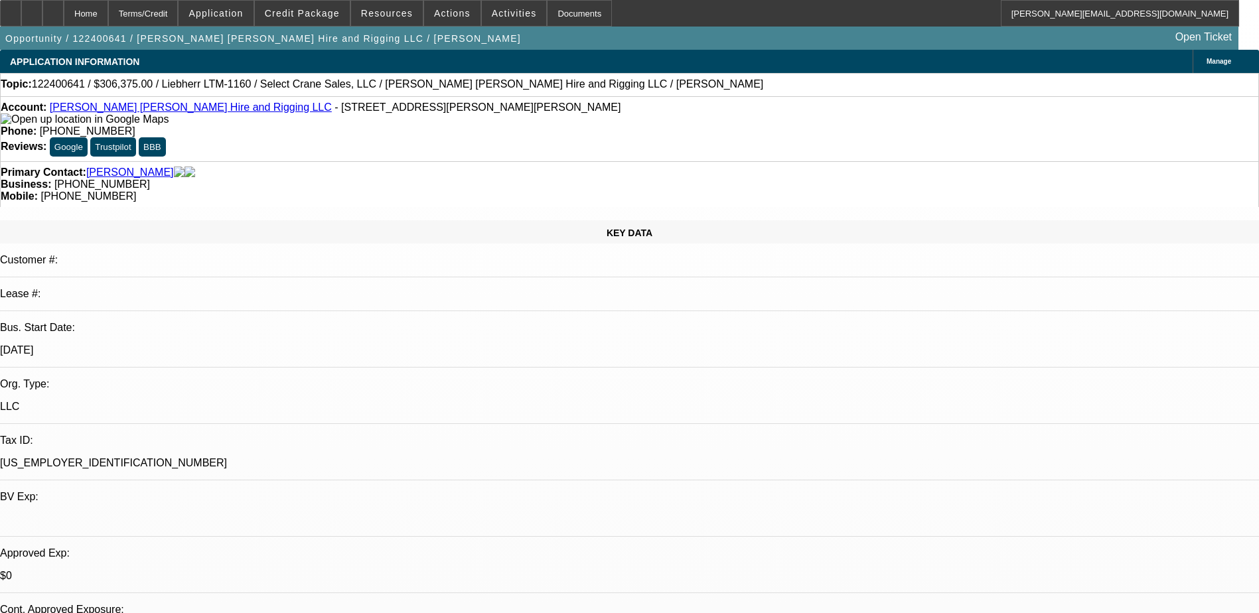
select select "0"
select select "2"
select select "0"
select select "6"
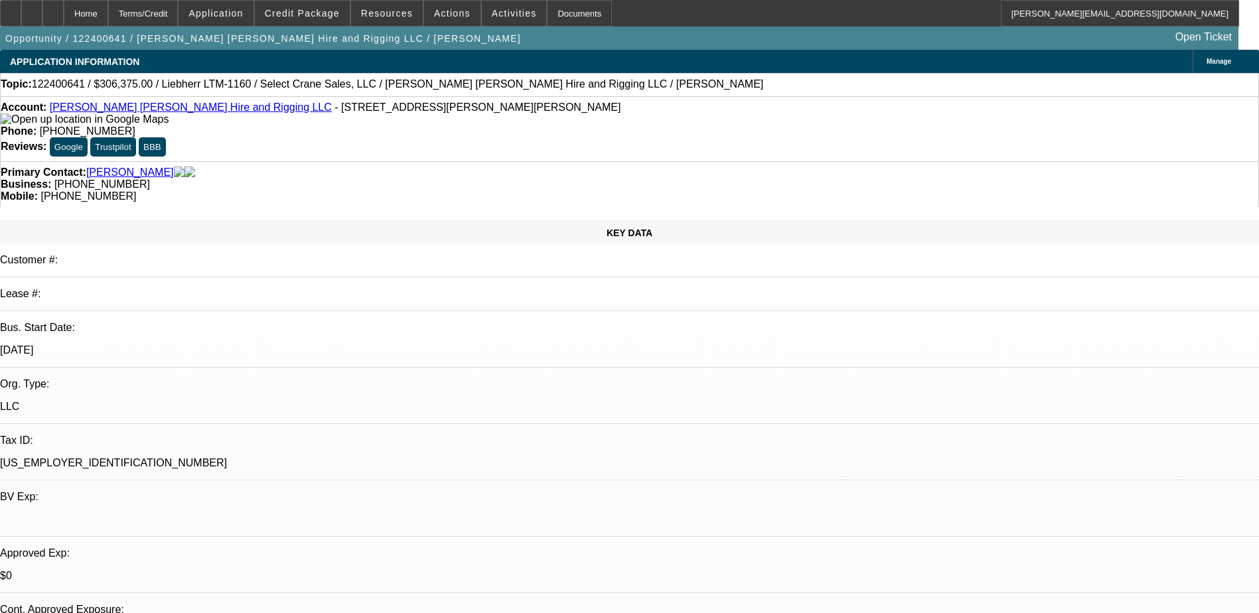
select select "0"
select select "2"
select select "0"
select select "6"
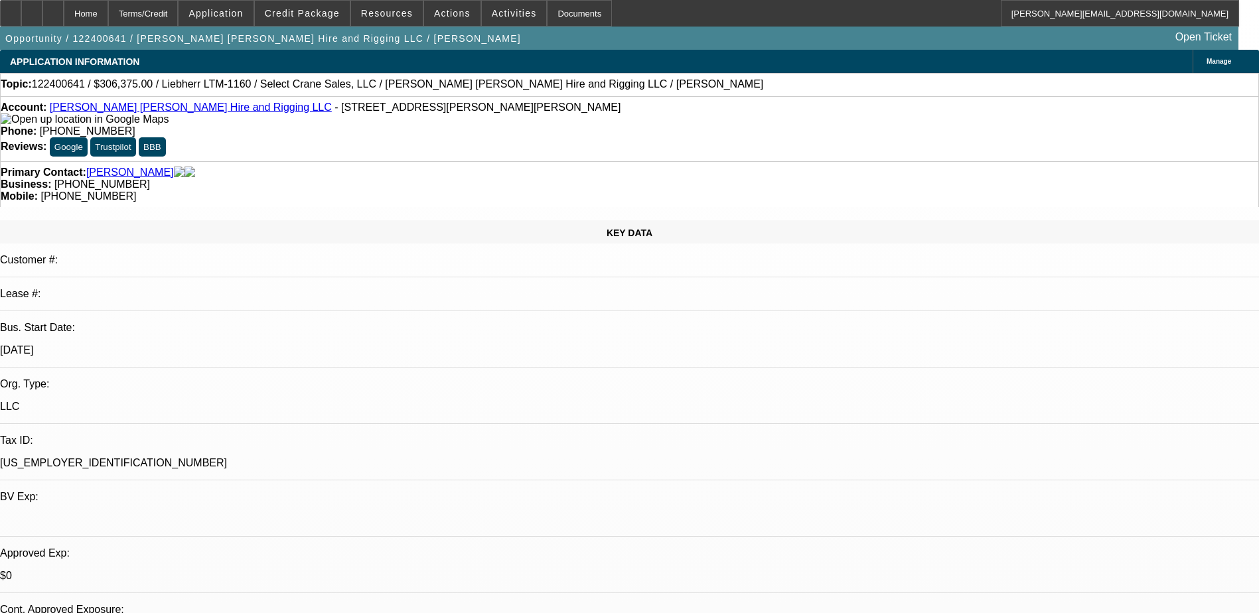
select select "0"
select select "2"
select select "0"
select select "6"
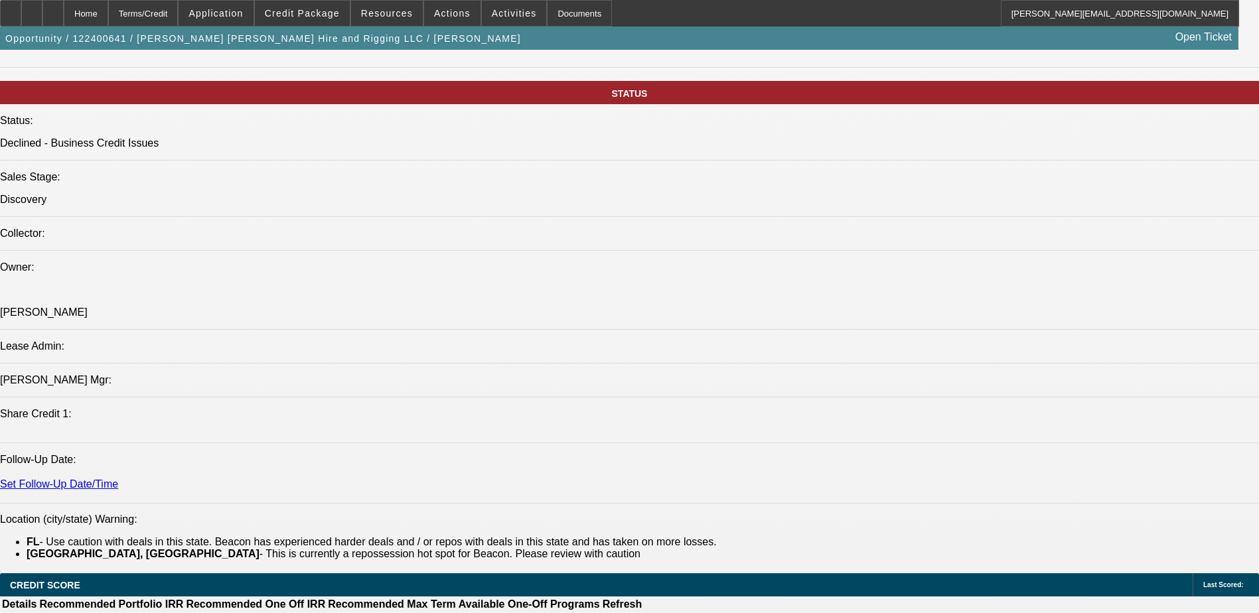
scroll to position [1277, 0]
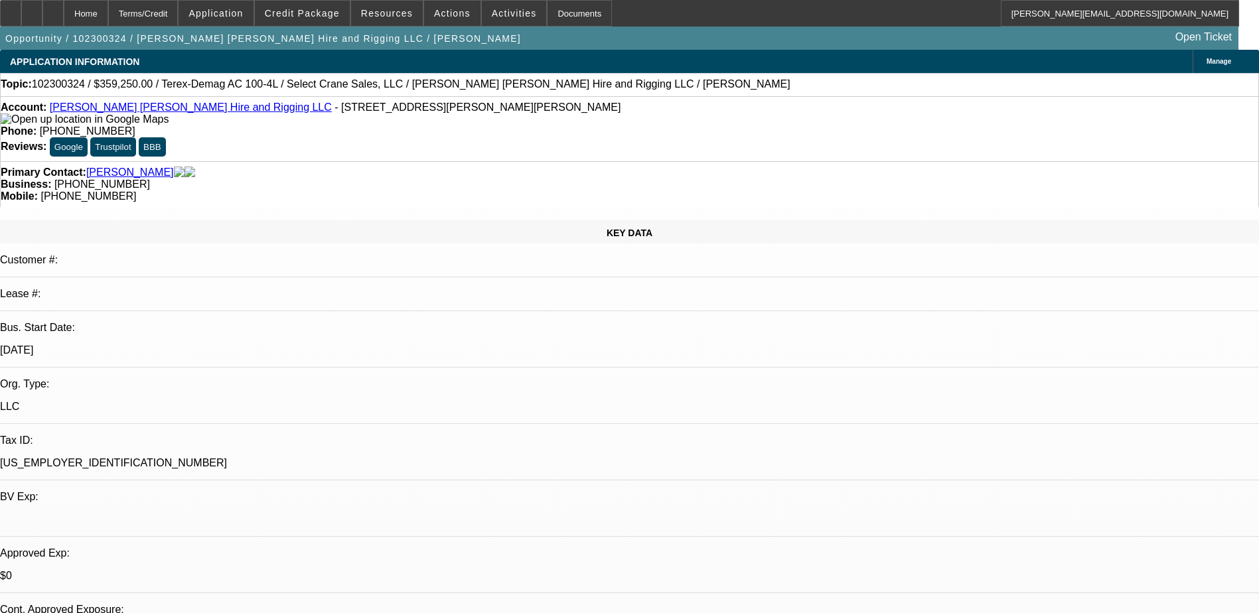
select select "0"
select select "2"
select select "0"
select select "2"
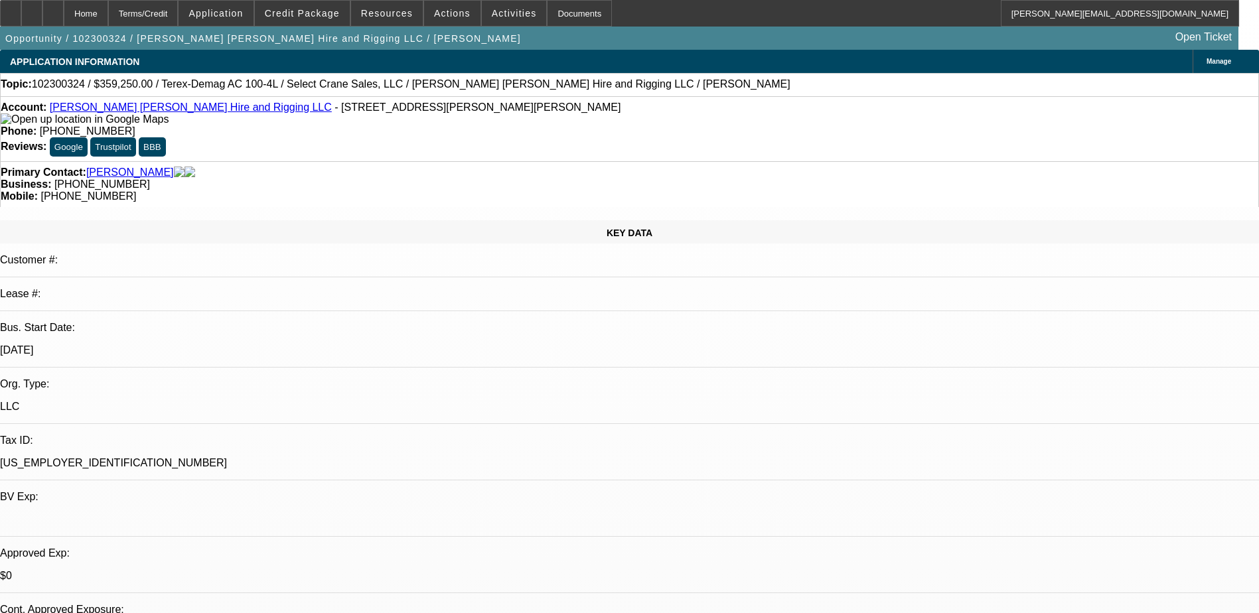
select select "0"
select select "2"
select select "0"
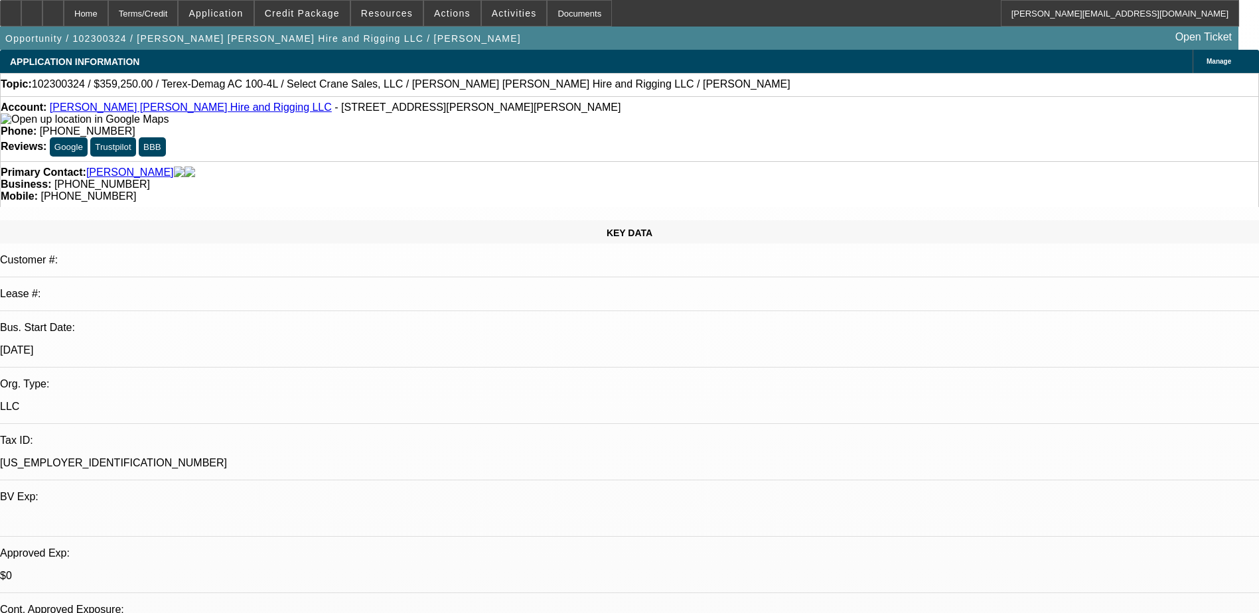
select select "2"
select select "0"
select select "1"
select select "2"
select select "6"
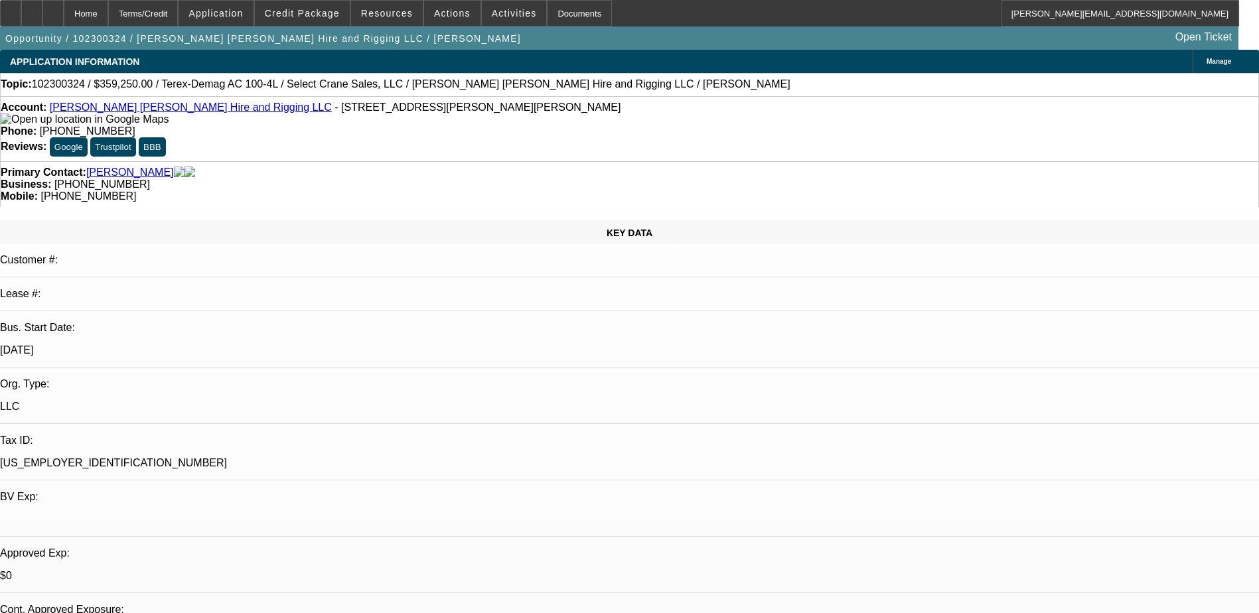
select select "1"
select select "2"
select select "6"
select select "1"
select select "2"
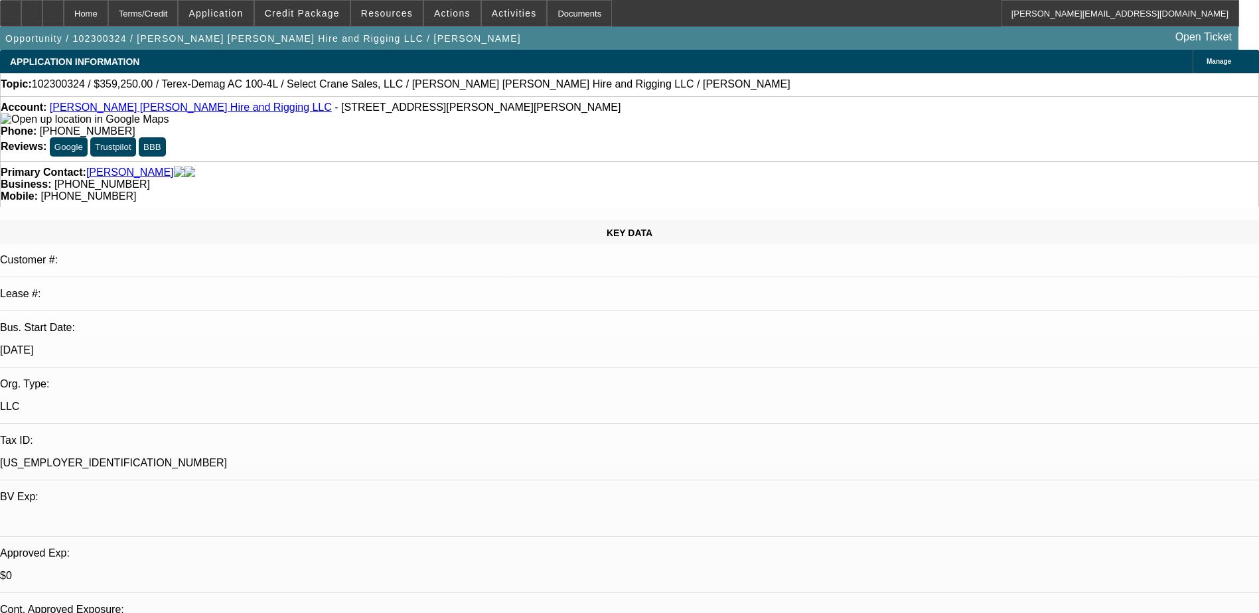
select select "6"
select select "1"
select select "2"
select select "6"
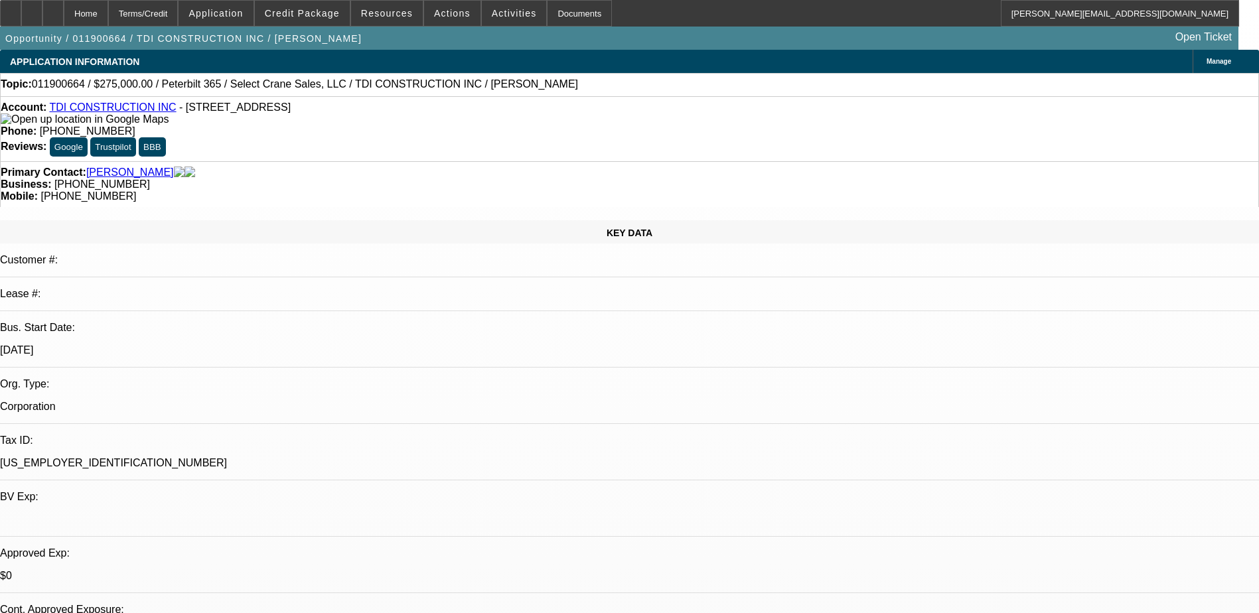
select select "0"
select select "2"
select select "0.1"
select select "0"
select select "2"
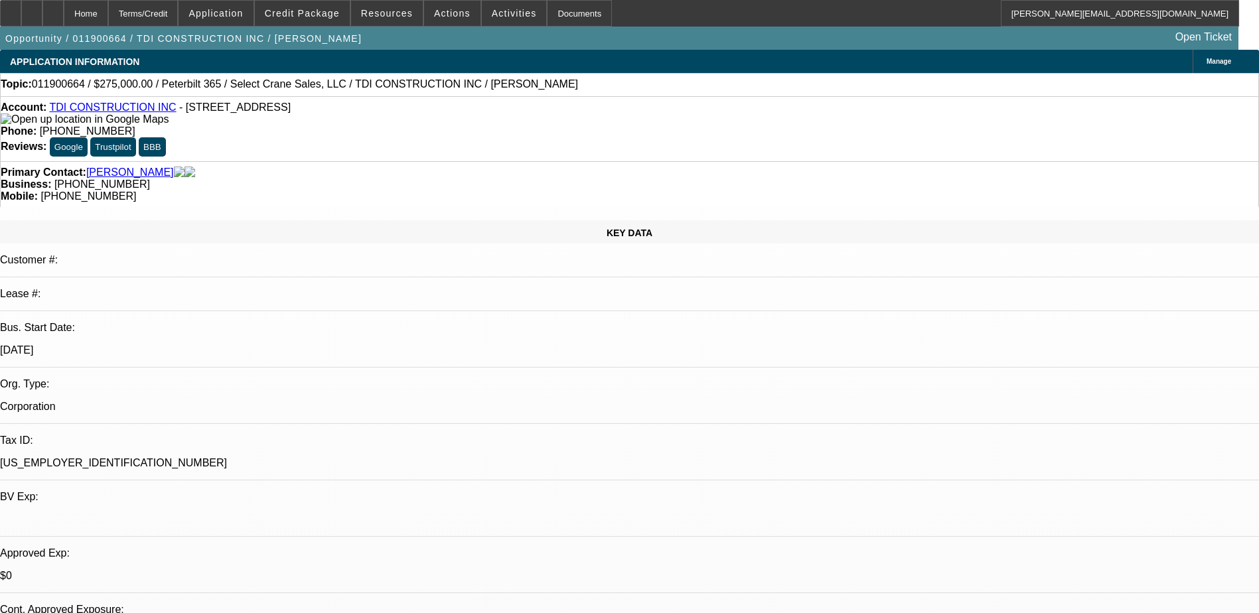
select select "0.1"
select select "1"
select select "2"
select select "4"
select select "1"
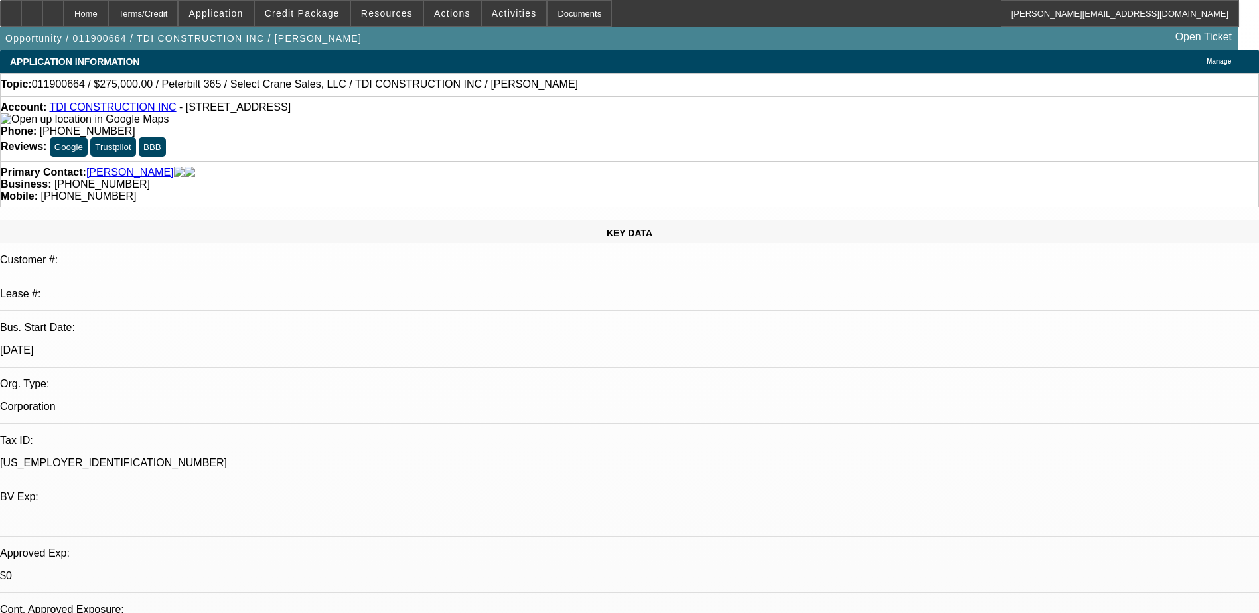
select select "2"
select select "4"
select select "0"
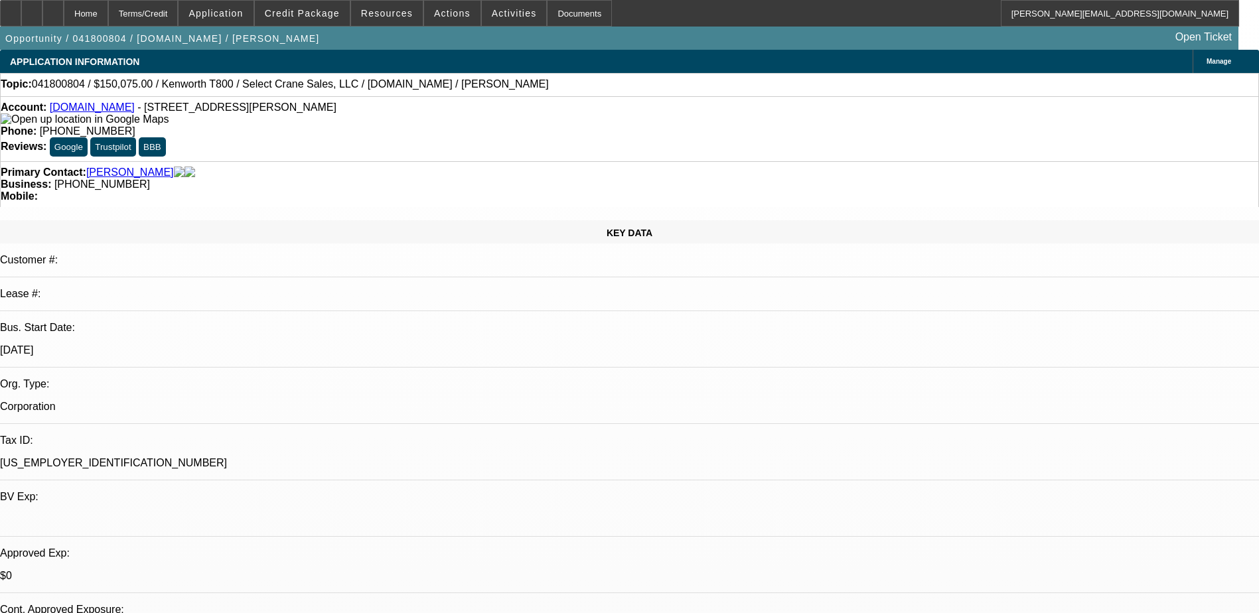
select select "0"
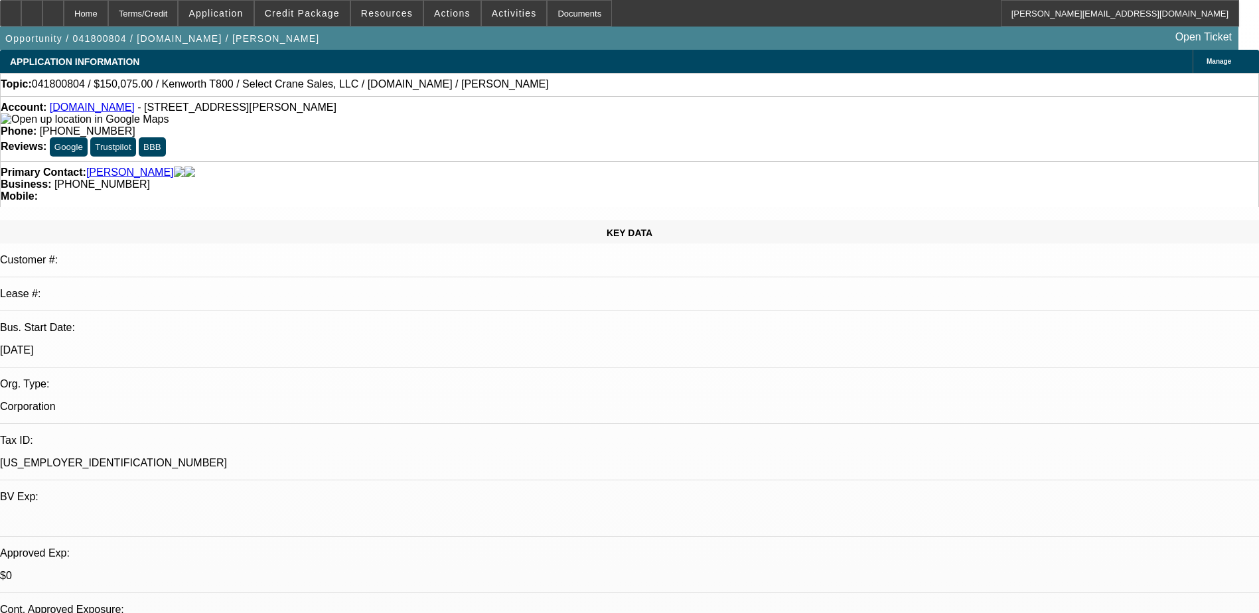
select select "0"
select select "1"
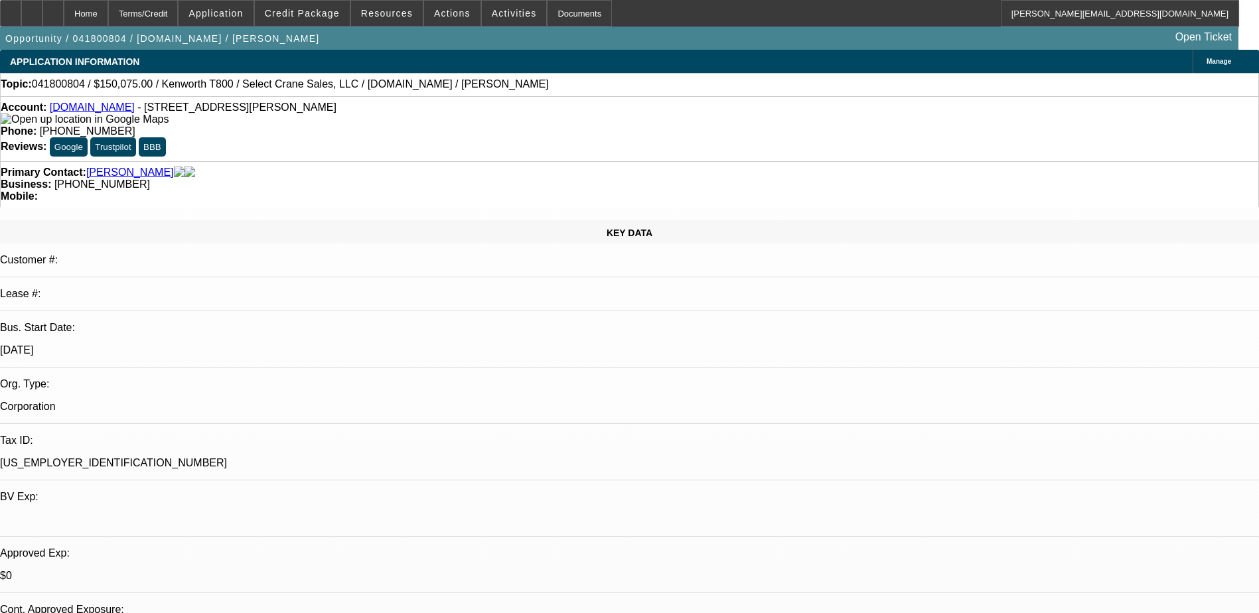
select select "2"
select select "6"
select select "1"
select select "2"
select select "6"
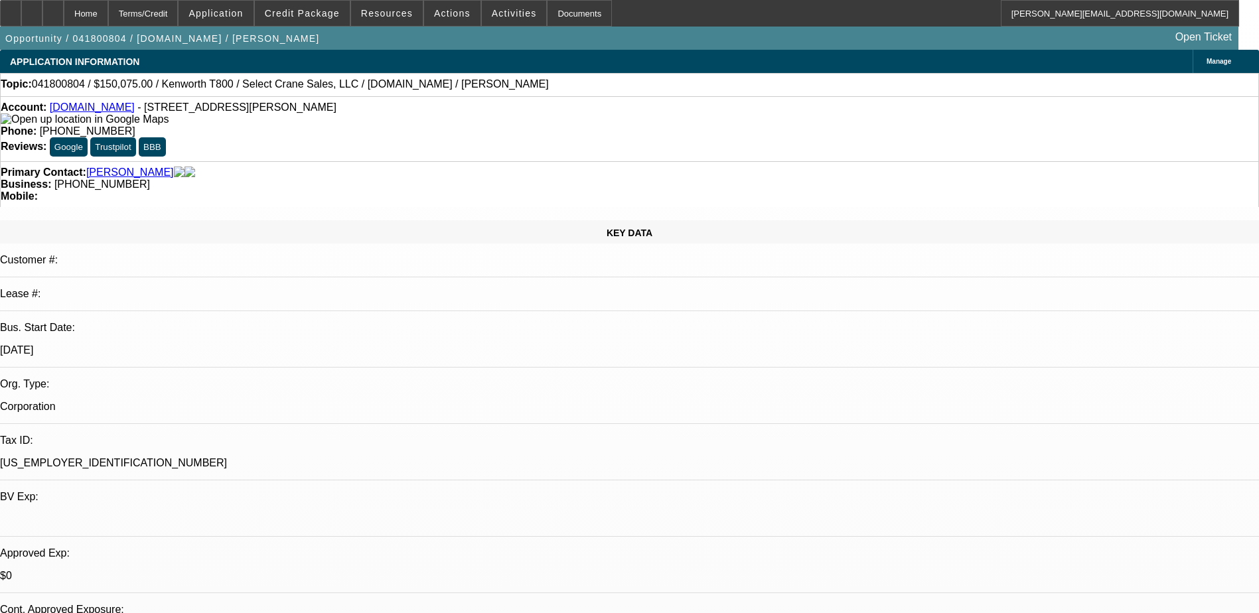
select select "1"
select select "2"
select select "6"
select select "1"
select select "2"
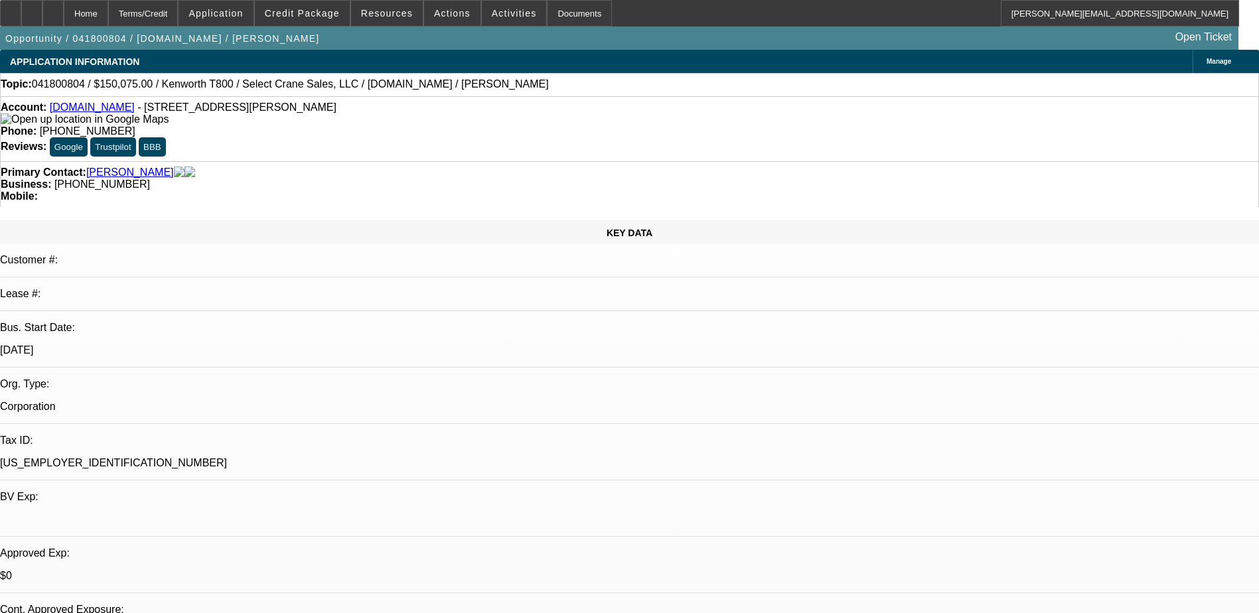
select select "6"
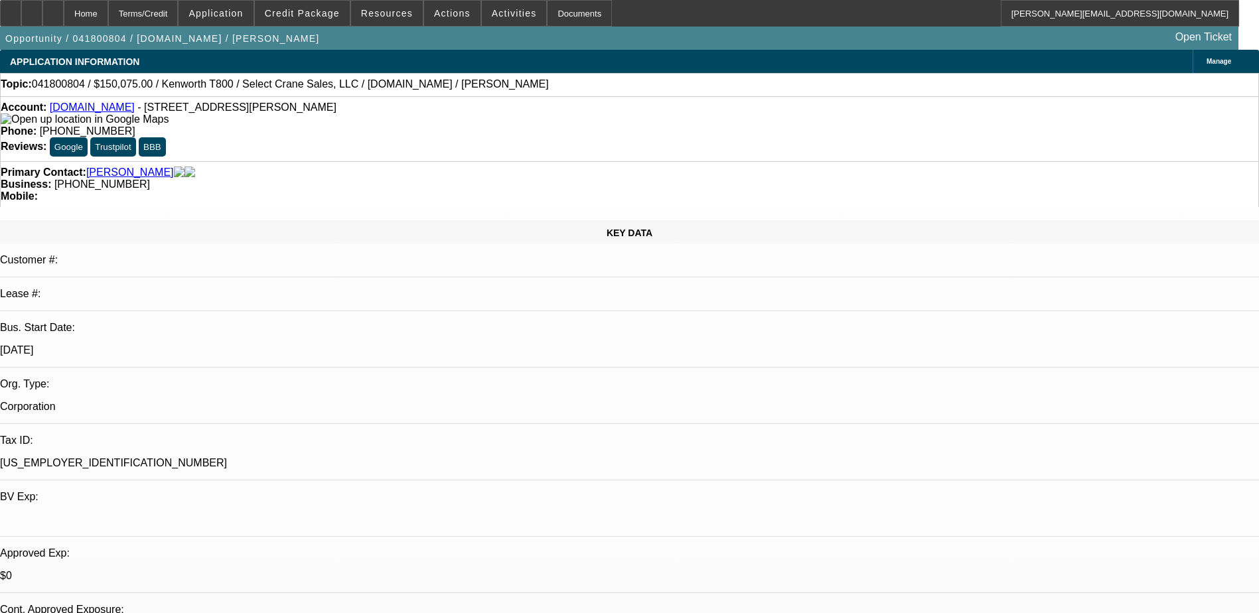
scroll to position [0, 0]
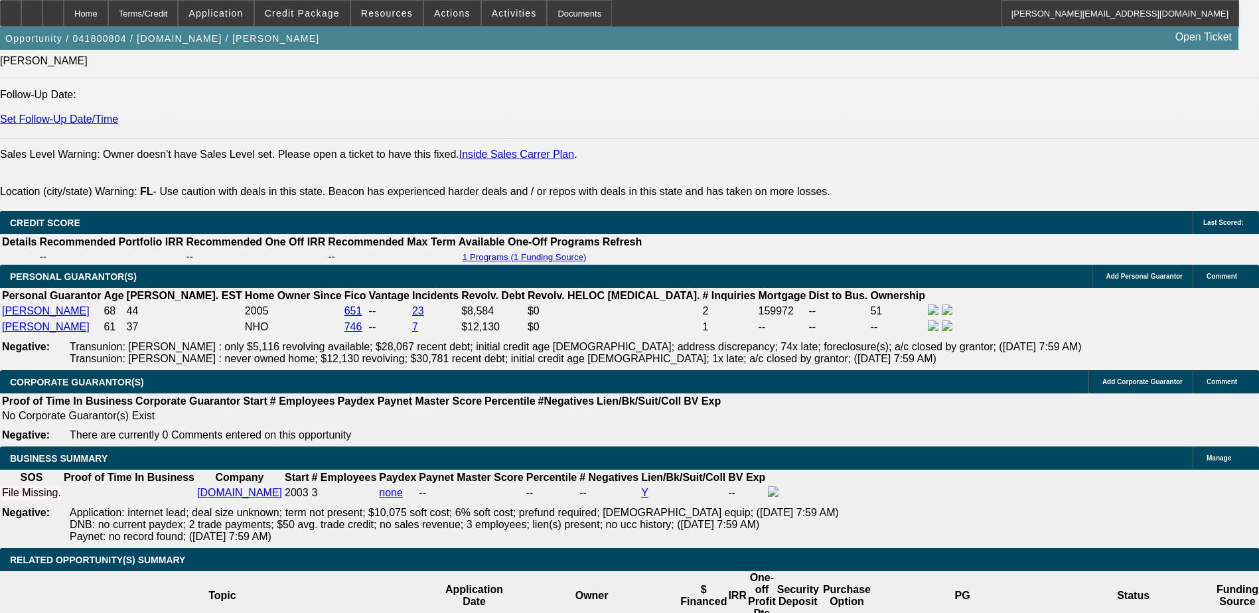
scroll to position [1660, 0]
